Goal: Task Accomplishment & Management: Complete application form

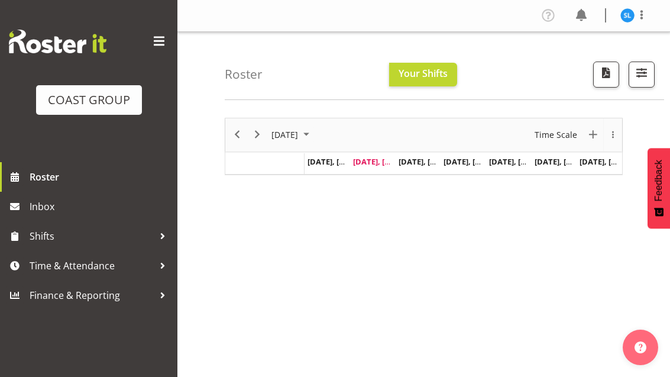
click at [157, 41] on span at bounding box center [159, 41] width 19 height 19
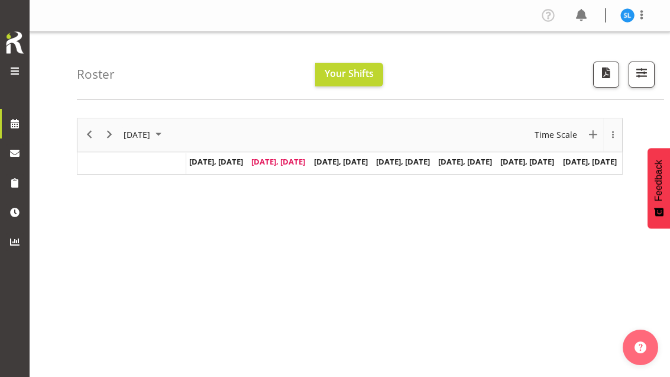
click at [15, 79] on div at bounding box center [15, 71] width 24 height 15
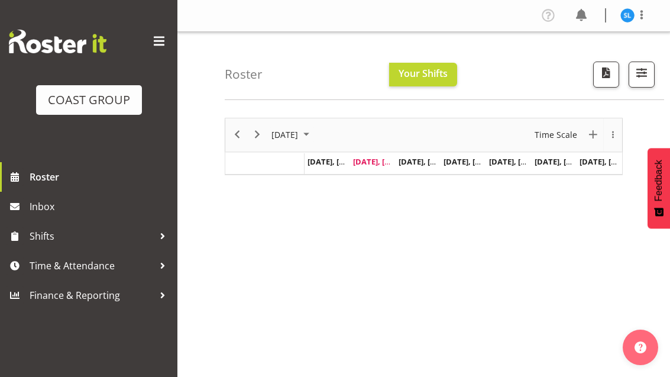
click at [632, 11] on img at bounding box center [627, 15] width 14 height 14
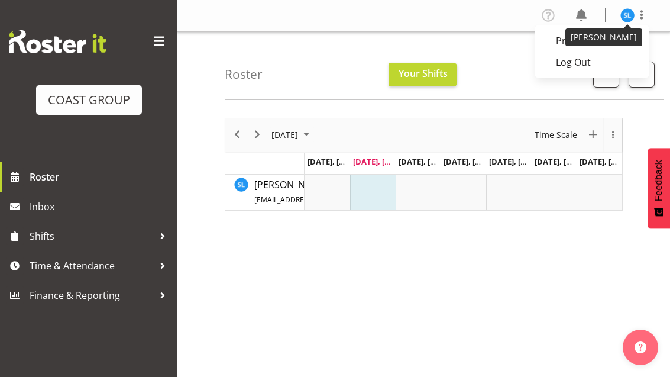
click at [642, 34] on link "Profile" at bounding box center [591, 40] width 113 height 21
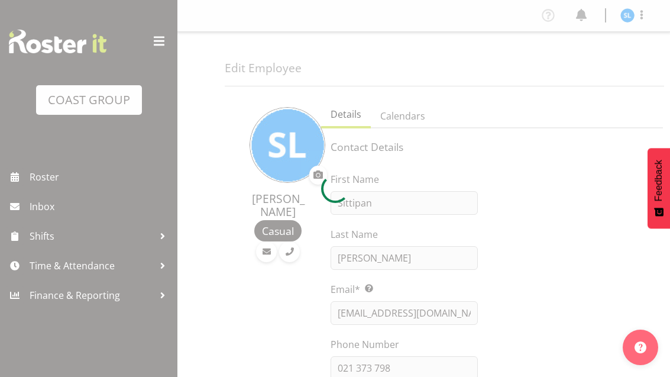
select select "TimelineWeek"
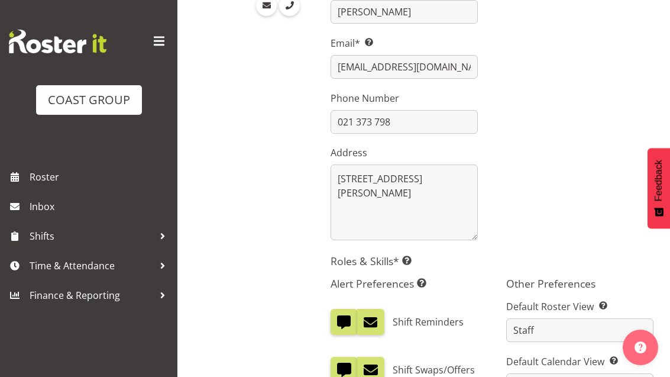
scroll to position [227, 0]
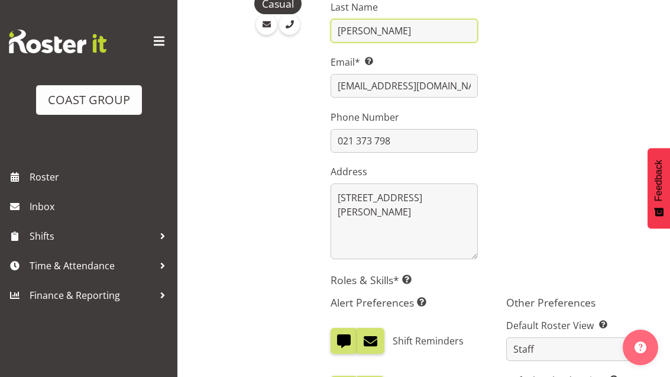
click at [377, 24] on input "Leela-Araysakul" at bounding box center [403, 31] width 147 height 24
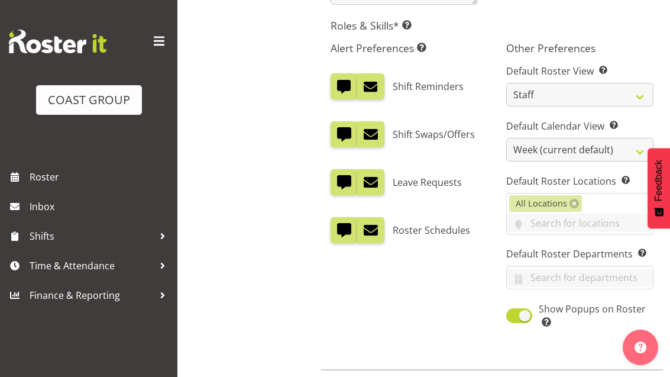
scroll to position [491, 0]
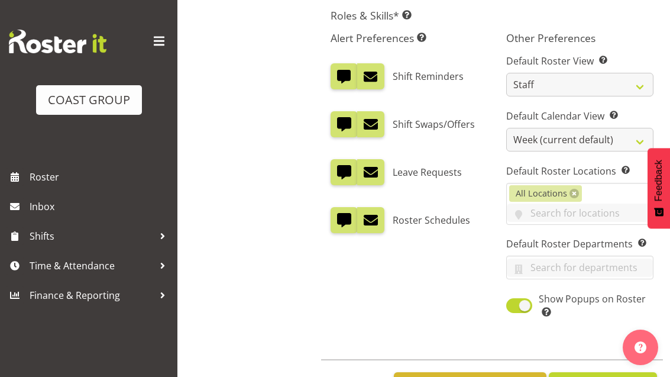
type input "Leela-Arayasakul"
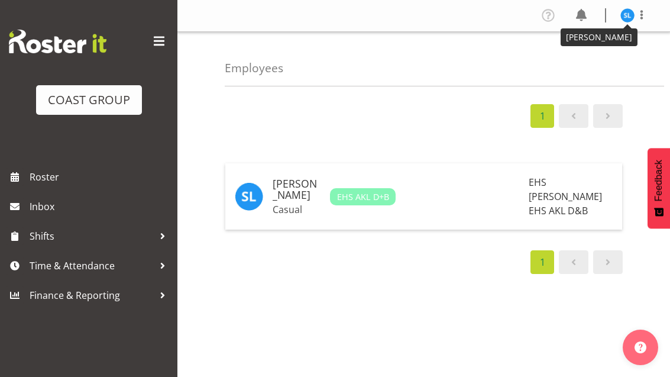
click at [628, 11] on img at bounding box center [627, 15] width 14 height 14
click at [580, 35] on link "Profile" at bounding box center [591, 40] width 113 height 21
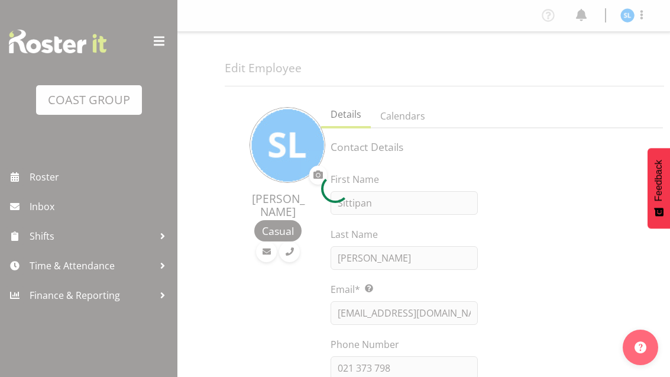
select select "TimelineWeek"
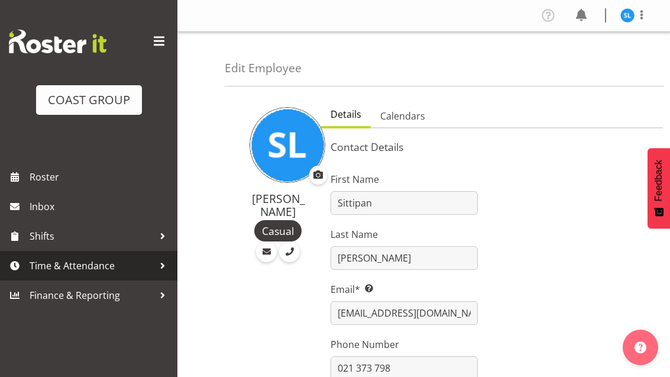
click at [96, 264] on span "Time & Attendance" at bounding box center [92, 266] width 124 height 18
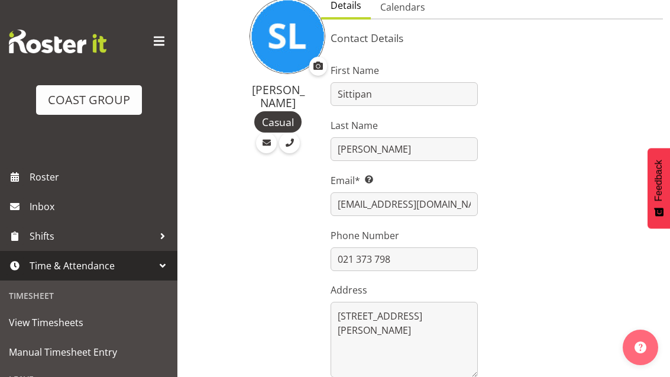
scroll to position [111, 0]
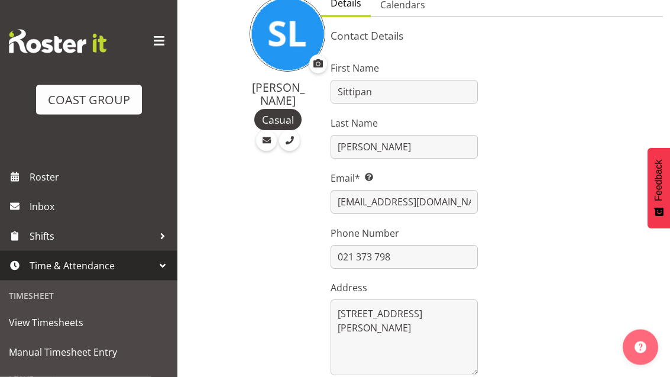
click at [77, 351] on span "Manual Timesheet Entry" at bounding box center [89, 352] width 160 height 18
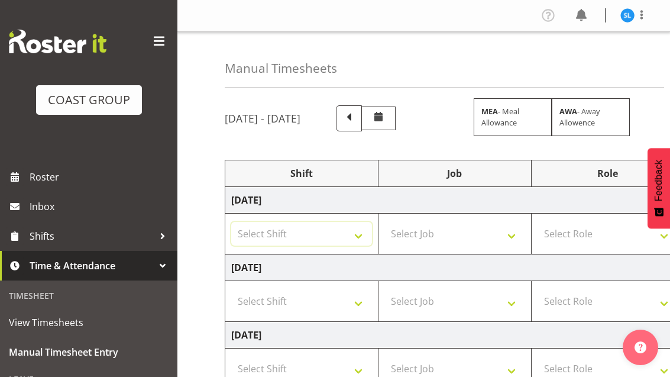
click at [279, 235] on select "Select Shift D+B @ [PERSON_NAME] D+B Build D+B Build NZACA D+B Build Tech Day […" at bounding box center [301, 234] width 141 height 24
select select "24997"
click at [475, 231] on select "Select Job 1 Carlton Events 1 [PERSON_NAME][GEOGRAPHIC_DATA] 1 [PERSON_NAME][GE…" at bounding box center [454, 234] width 141 height 24
select select "69"
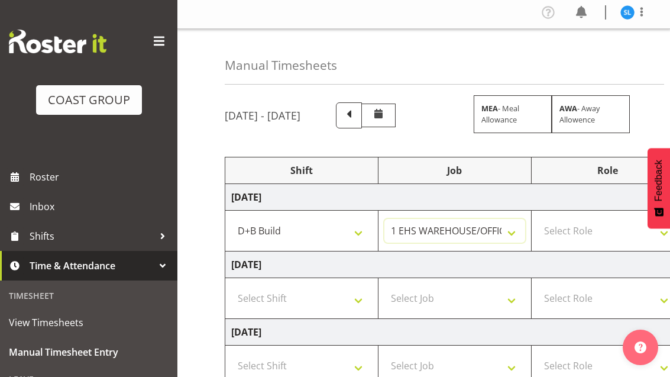
scroll to position [2, 0]
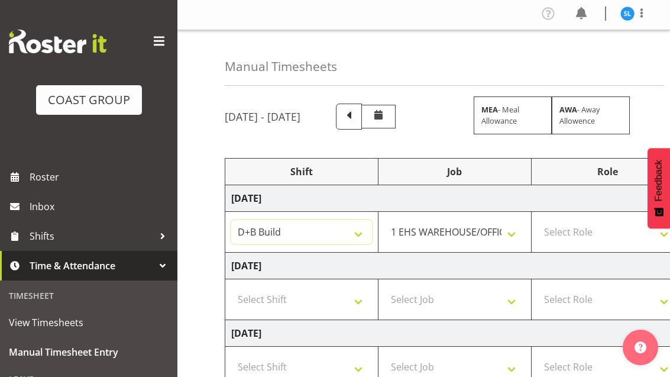
click at [259, 239] on select "D+B @ [PERSON_NAME] D+B Build D+B Build NZACA D+B Build Tech Day [DATE] D+B Loa…" at bounding box center [301, 232] width 141 height 24
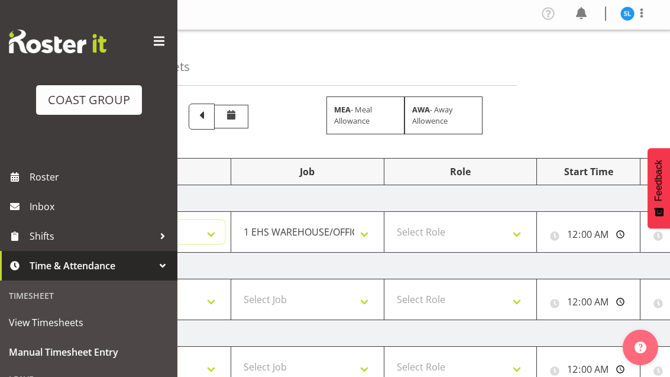
scroll to position [0, 159]
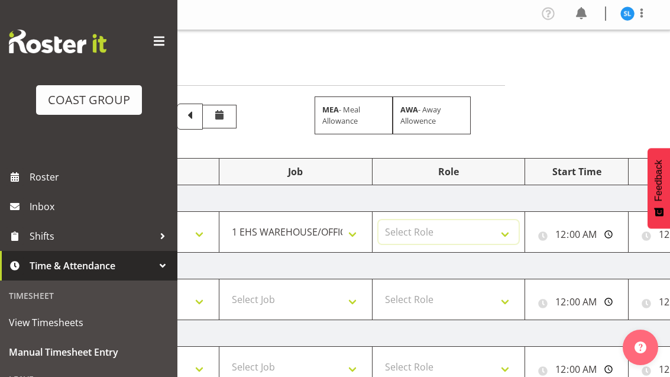
click at [496, 236] on select "Select Role EHS AKL D+B" at bounding box center [448, 232] width 141 height 24
select select "194"
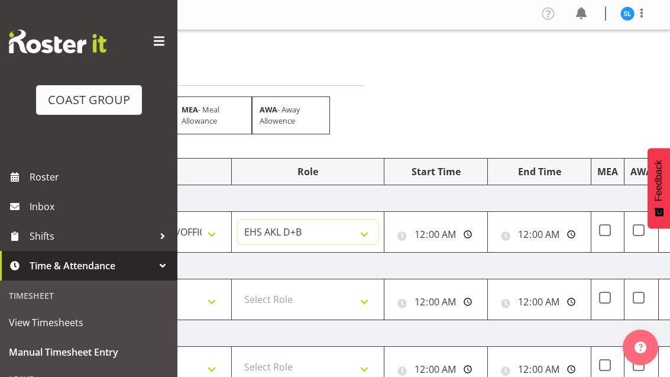
scroll to position [0, 304]
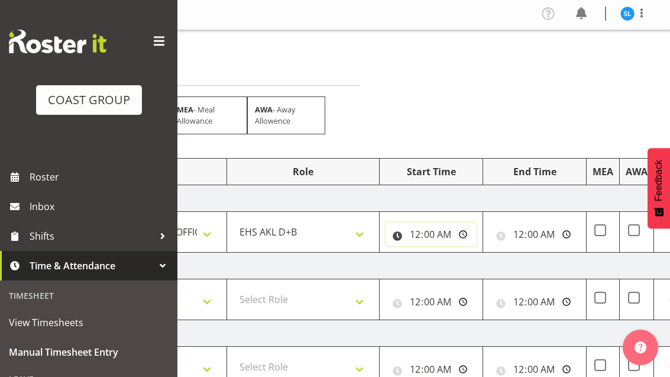
click at [450, 228] on input "00:00:00" at bounding box center [430, 234] width 91 height 24
type input "06:00:00"
click at [546, 233] on input "00:00:00" at bounding box center [534, 234] width 91 height 24
type input "14:30:00"
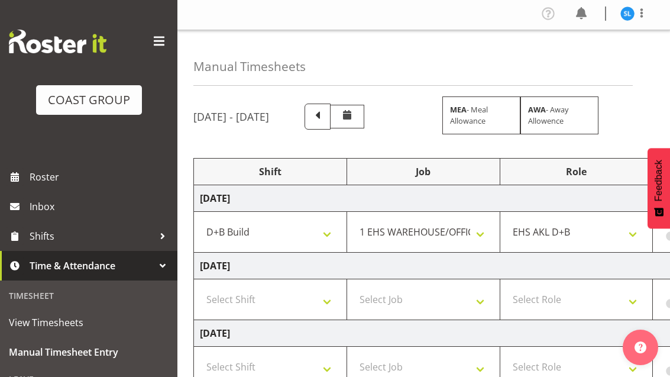
scroll to position [0, 31]
click at [232, 299] on select "Select Shift D+B @ [PERSON_NAME] D+B Build D+B Build NZACA D+B Build Tech Day […" at bounding box center [270, 299] width 141 height 24
select select "24997"
click at [466, 294] on select "Select Job 1 Carlton Events 1 [PERSON_NAME][GEOGRAPHIC_DATA] 1 [PERSON_NAME][GE…" at bounding box center [423, 299] width 141 height 24
select select "69"
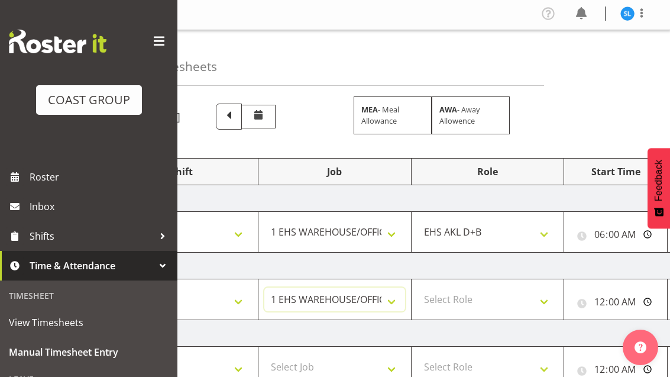
scroll to position [0, 133]
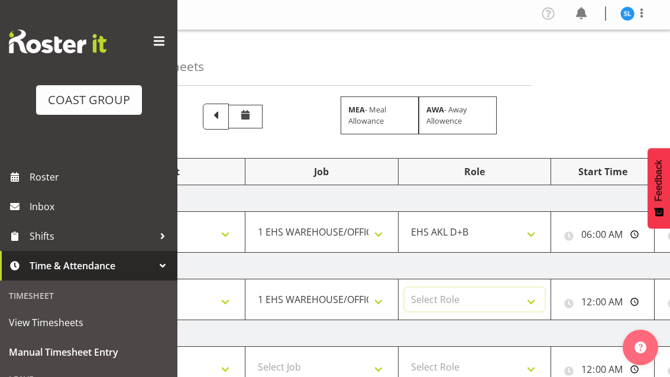
click at [509, 303] on select "Select Role EHS AKL D+B" at bounding box center [474, 299] width 141 height 24
select select "194"
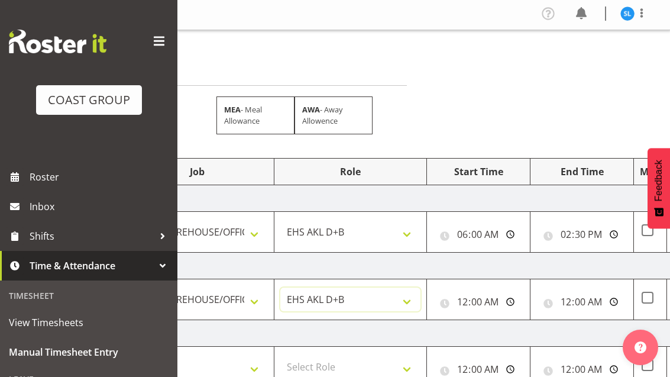
scroll to position [0, 264]
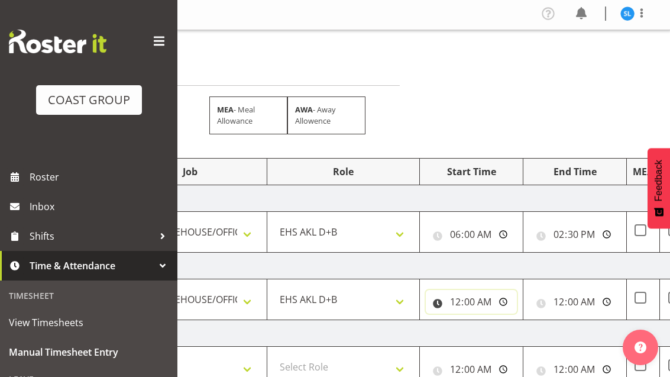
click at [492, 301] on input "00:00:00" at bounding box center [471, 302] width 91 height 24
type input "06:00:00"
click at [576, 303] on input "00:00:00" at bounding box center [574, 302] width 91 height 24
type input "07:00:00"
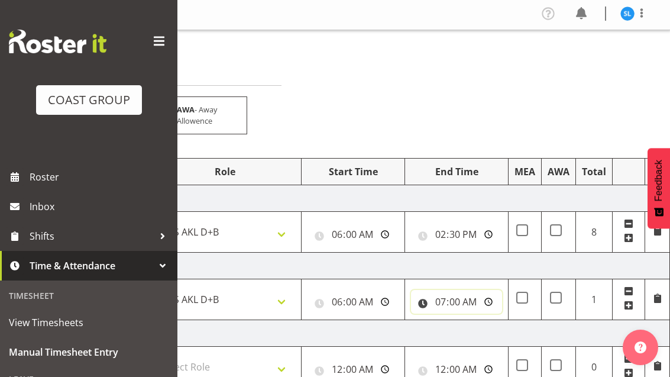
scroll to position [0, 382]
click at [624, 306] on span at bounding box center [628, 304] width 9 height 9
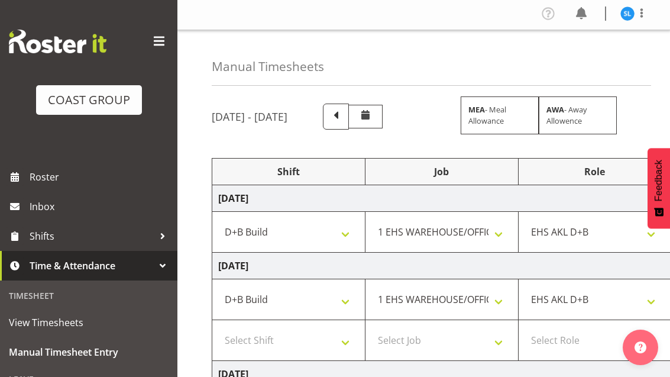
scroll to position [0, 9]
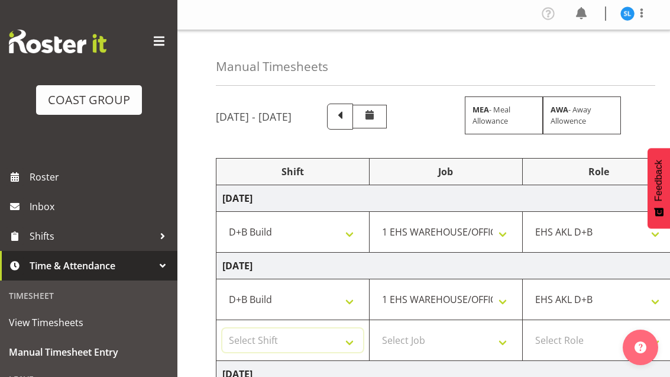
click at [247, 339] on select "Select Shift D+B @ [PERSON_NAME] D+B Build D+B Build NZACA D+B Build Tech Day […" at bounding box center [292, 340] width 141 height 24
select select "24997"
click at [474, 343] on select "Select Job 1 Carlton Events 1 [PERSON_NAME][GEOGRAPHIC_DATA] 1 [PERSON_NAME][GE…" at bounding box center [445, 340] width 141 height 24
select select "10496"
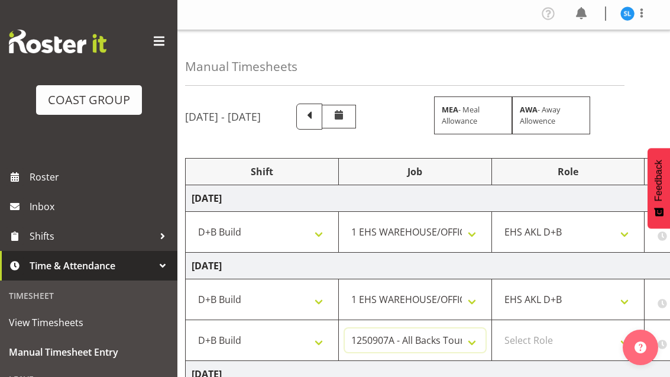
click at [454, 345] on select "1 Carlton Events 1 [PERSON_NAME] 1 [PERSON_NAME][GEOGRAPHIC_DATA] 1 EHS WAREHOU…" at bounding box center [415, 340] width 141 height 24
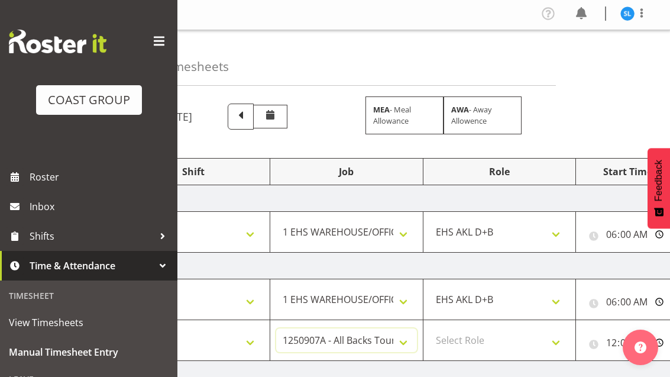
scroll to position [0, 119]
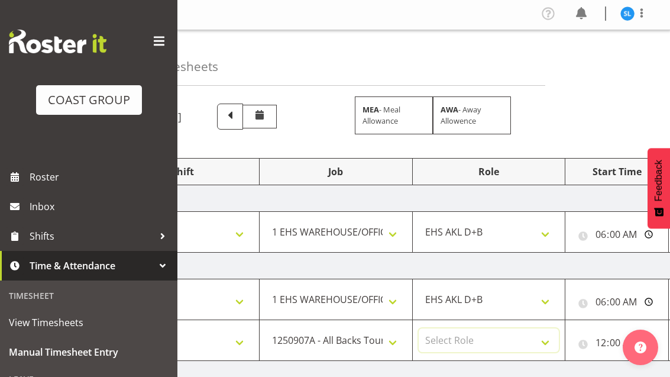
click at [526, 336] on select "Select Role EHS AKL D+B" at bounding box center [488, 340] width 141 height 24
select select "194"
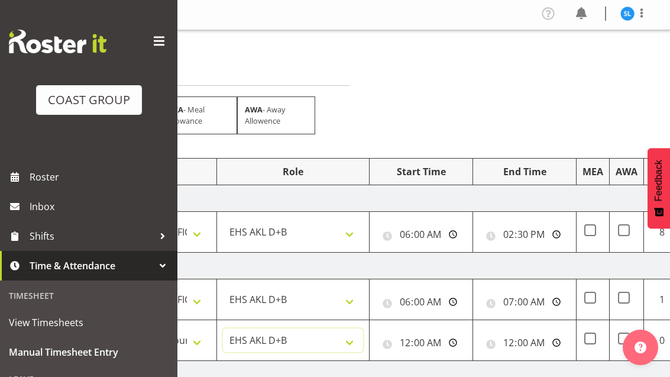
scroll to position [0, 323]
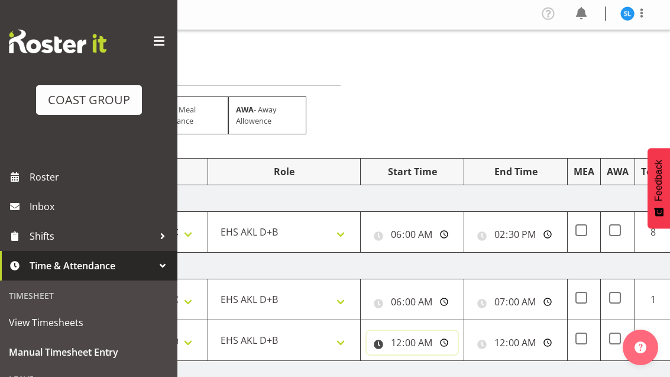
click at [423, 346] on input "00:00:00" at bounding box center [411, 342] width 91 height 24
type input "07:00:00"
click at [527, 338] on input "00:00:00" at bounding box center [515, 342] width 91 height 24
type input "14:30:00"
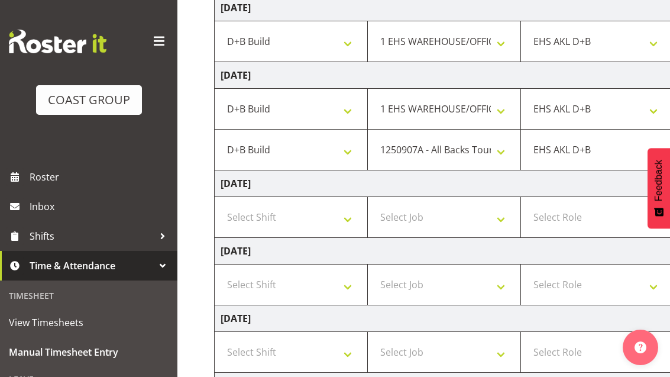
scroll to position [0, 10]
click at [248, 216] on select "Select Shift D+B @ [PERSON_NAME] D+B Build D+B Build NZACA D+B Build Tech Day […" at bounding box center [291, 217] width 141 height 24
select select "24997"
click at [483, 215] on select "Select Job 1 Carlton Events 1 [PERSON_NAME][GEOGRAPHIC_DATA] 1 [PERSON_NAME][GE…" at bounding box center [444, 217] width 141 height 24
select select "69"
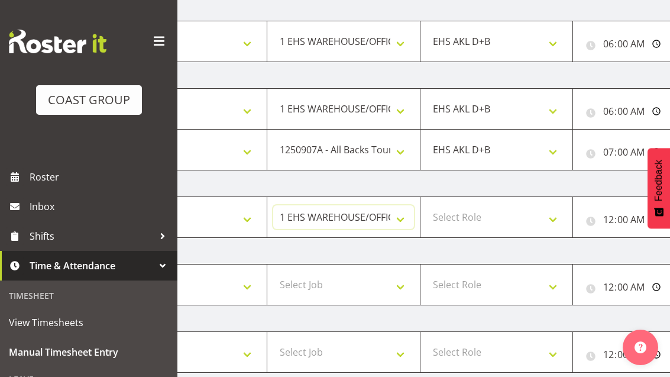
scroll to position [0, 129]
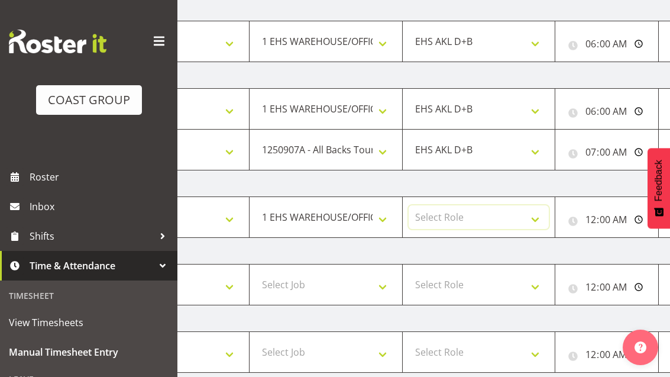
click at [505, 218] on select "Select Role EHS AKL D+B" at bounding box center [478, 217] width 141 height 24
select select "194"
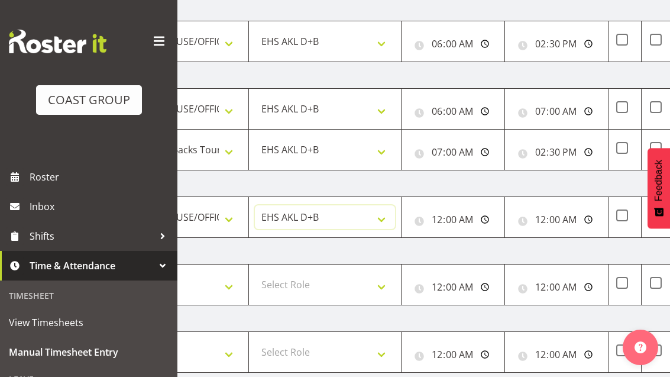
scroll to position [0, 290]
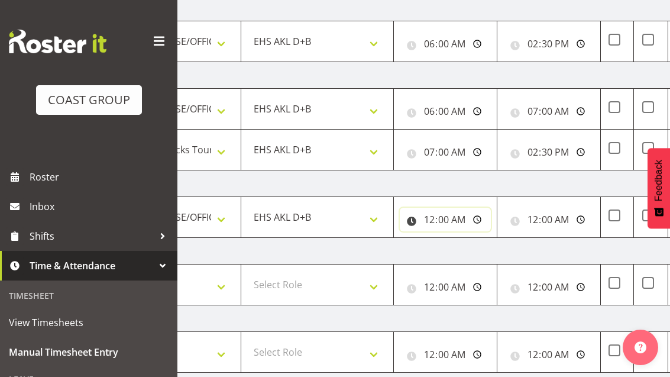
click at [462, 222] on input "00:00:00" at bounding box center [445, 219] width 91 height 24
type input "06:00:00"
click at [554, 231] on input "00:00:00" at bounding box center [548, 219] width 91 height 24
type input "14:30:00"
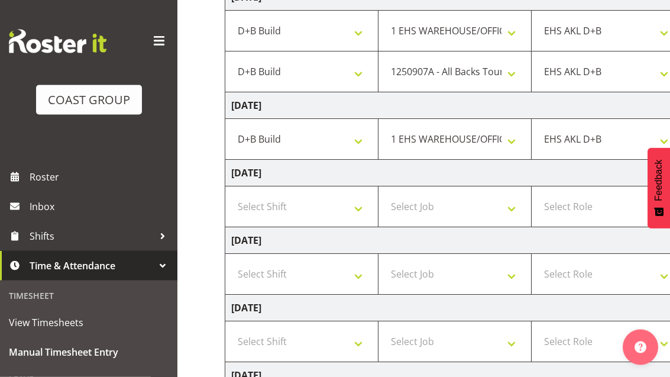
scroll to position [270, 0]
click at [258, 271] on select "Select Shift D+B @ [PERSON_NAME] D+B Build D+B Build NZACA D+B Build Tech Day […" at bounding box center [301, 274] width 141 height 24
select select "24997"
click at [494, 277] on select "Select Job 1 Carlton Events 1 [PERSON_NAME][GEOGRAPHIC_DATA] 1 [PERSON_NAME][GE…" at bounding box center [454, 274] width 141 height 24
select select "10496"
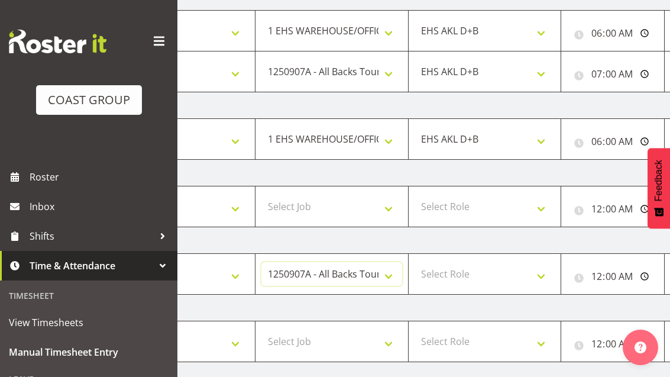
scroll to position [0, 127]
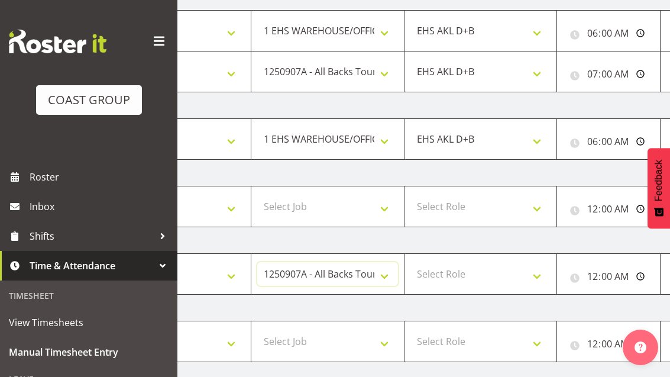
click at [296, 278] on select "1 Carlton Events 1 [PERSON_NAME] 1 [PERSON_NAME][GEOGRAPHIC_DATA] 1 EHS WAREHOU…" at bounding box center [327, 274] width 141 height 24
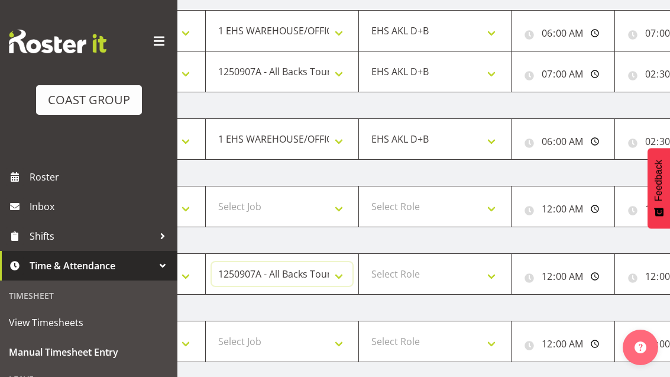
scroll to position [0, 162]
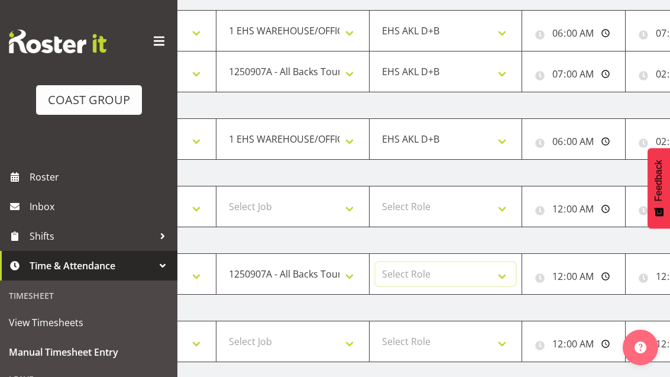
click at [499, 270] on select "Select Role EHS AKL D+B" at bounding box center [445, 274] width 141 height 24
select select "194"
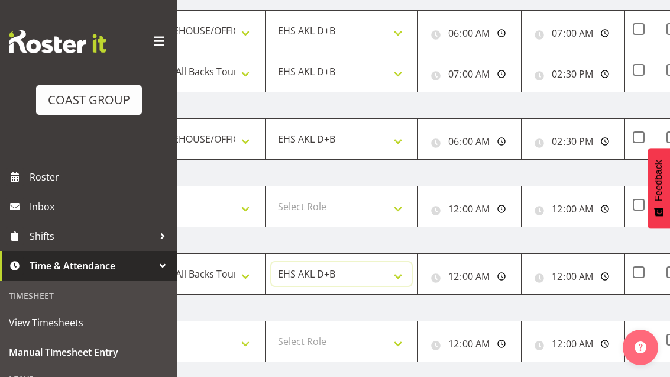
scroll to position [0, 267]
click at [484, 285] on input "00:00:00" at bounding box center [468, 276] width 91 height 24
type input "07:00:00"
click at [576, 274] on input "00:00:00" at bounding box center [571, 276] width 91 height 24
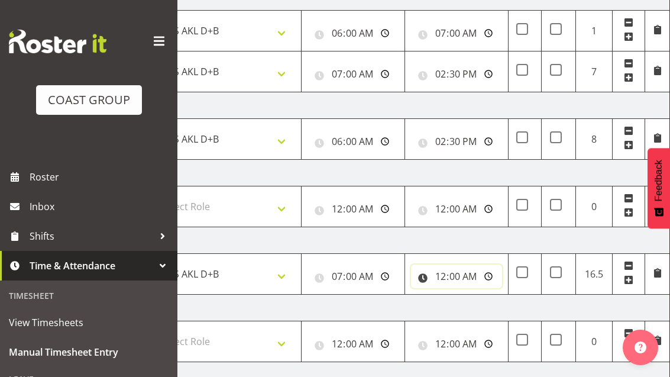
scroll to position [0, 382]
click at [477, 269] on input "00:00:00" at bounding box center [456, 276] width 91 height 24
type input "12:00:00"
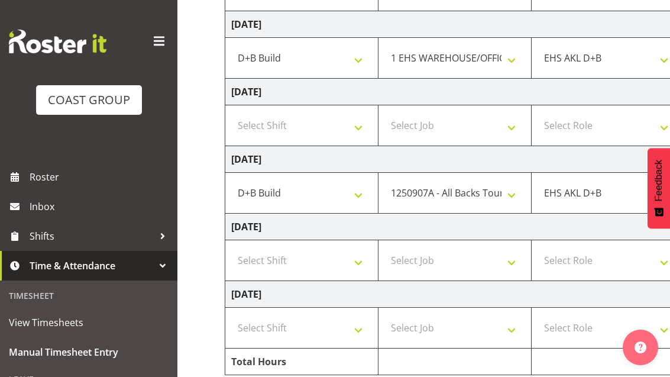
scroll to position [0, 0]
click at [268, 259] on select "Select Shift D+B @ [PERSON_NAME] D+B Build D+B Build NZACA D+B Build Tech Day […" at bounding box center [301, 260] width 141 height 24
select select "24997"
click at [498, 258] on select "Select Job 1 Carlton Events 1 [PERSON_NAME][GEOGRAPHIC_DATA] 1 [PERSON_NAME][GE…" at bounding box center [454, 260] width 141 height 24
select select "69"
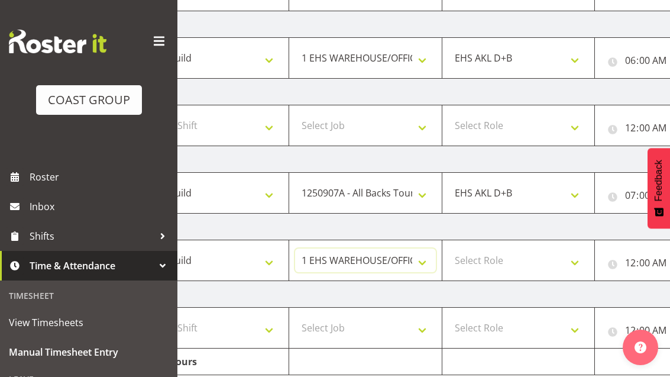
scroll to position [0, 93]
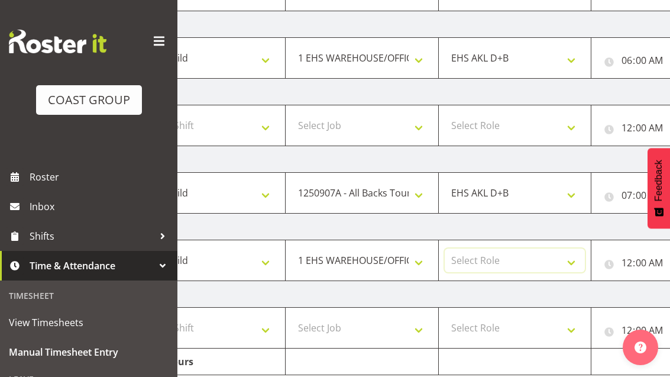
click at [512, 258] on select "Select Role EHS AKL D+B" at bounding box center [514, 260] width 141 height 24
select select "194"
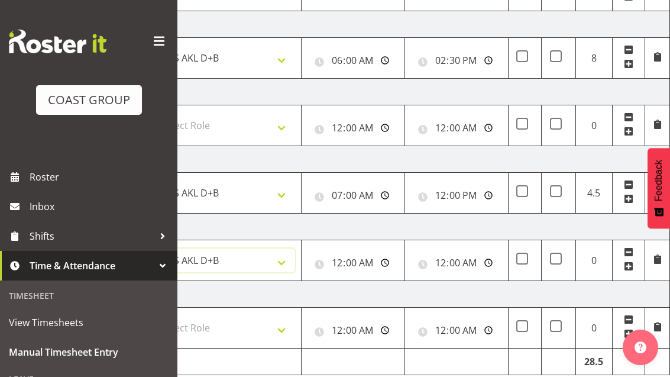
scroll to position [0, 382]
click at [370, 262] on input "00:00:00" at bounding box center [352, 263] width 91 height 24
type input "06:00:00"
click at [463, 267] on input "00:00:00" at bounding box center [456, 263] width 91 height 24
type input "14:30:00"
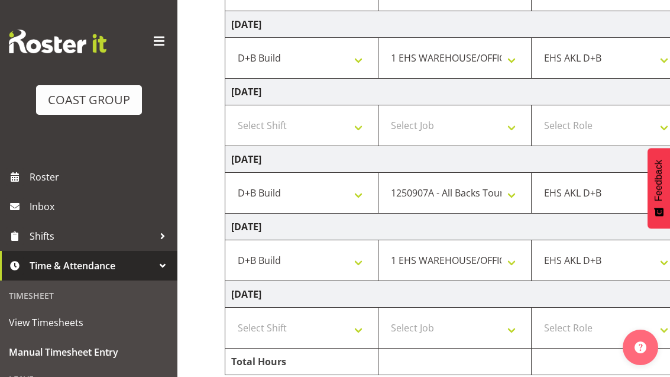
scroll to position [0, 0]
click at [246, 327] on select "Select Shift D+B @ [PERSON_NAME] D+B Build D+B Build NZACA D+B Build Tech Day […" at bounding box center [301, 328] width 141 height 24
select select "24997"
click at [496, 336] on select "Select Job 1 Carlton Events 1 [PERSON_NAME][GEOGRAPHIC_DATA] 1 [PERSON_NAME][GE…" at bounding box center [454, 328] width 141 height 24
select select "69"
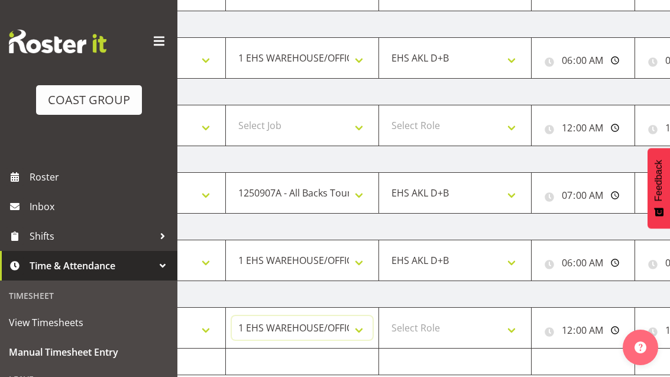
scroll to position [0, 154]
click at [486, 330] on select "Select Role EHS AKL D+B" at bounding box center [454, 328] width 141 height 24
select select "194"
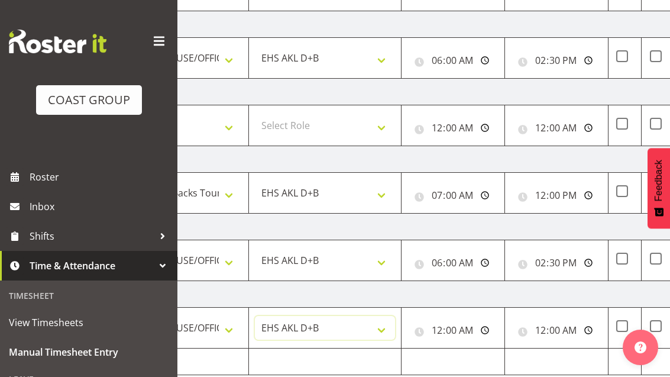
scroll to position [0, 295]
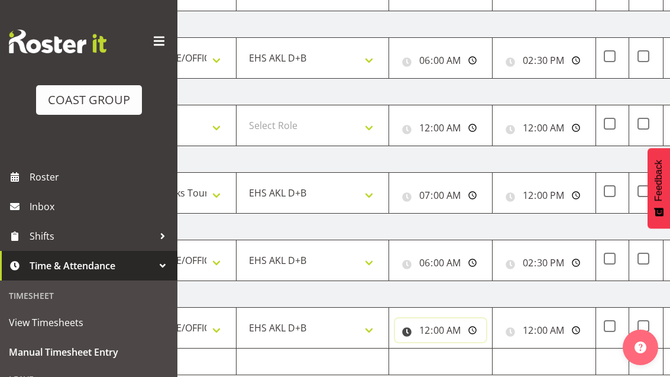
click at [452, 336] on input "00:00:00" at bounding box center [440, 330] width 91 height 24
type input "06:00:00"
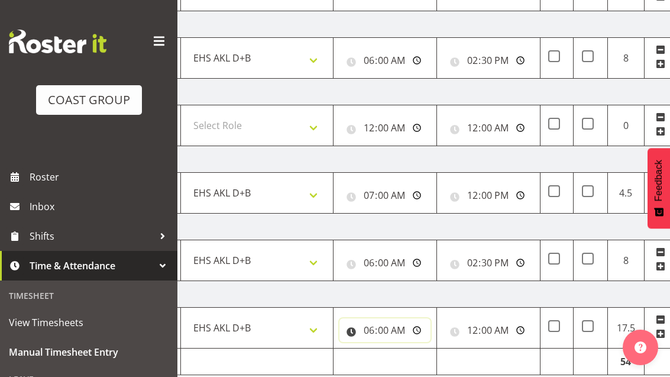
scroll to position [0, 354]
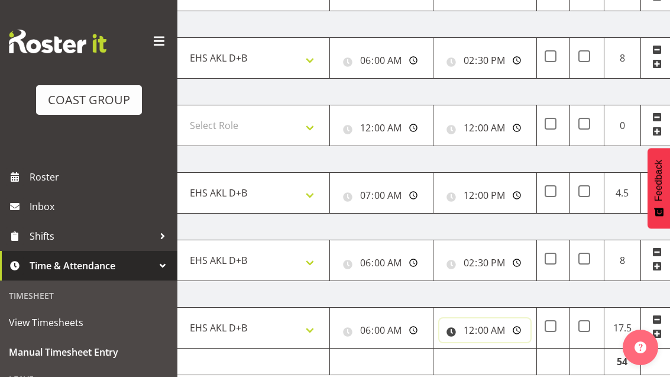
click at [507, 327] on input "00:00:00" at bounding box center [484, 330] width 91 height 24
type input "14:30:00"
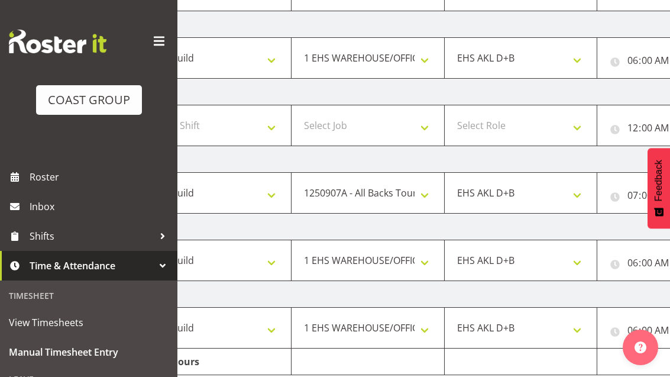
scroll to position [0, 87]
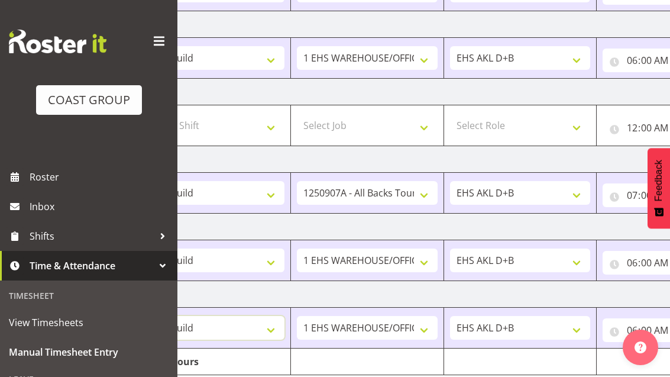
click at [262, 330] on select "D+B @ [PERSON_NAME] D+B Build D+B Build NZACA D+B Build Tech Day [DATE] D+B Loa…" at bounding box center [214, 328] width 141 height 24
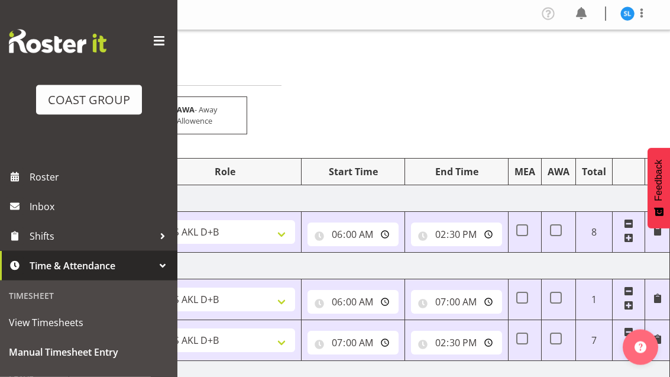
scroll to position [0, 0]
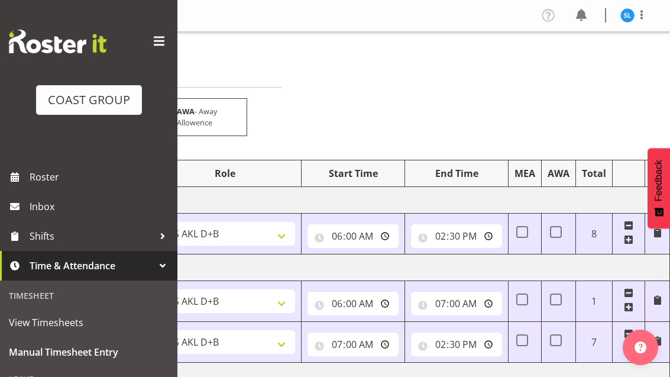
click at [629, 4] on div "Profile Log Out" at bounding box center [423, 16] width 492 height 32
click at [621, 15] on img at bounding box center [627, 15] width 14 height 14
click at [588, 58] on link "Log Out" at bounding box center [591, 61] width 113 height 21
